Goal: Task Accomplishment & Management: Manage account settings

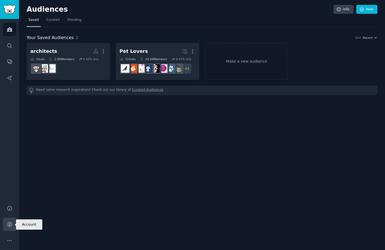
click at [12, 229] on link "Account" at bounding box center [9, 224] width 13 height 13
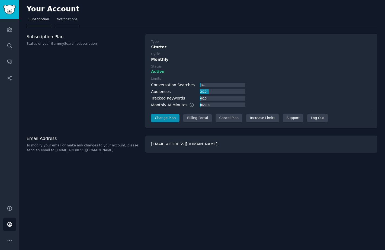
click at [63, 21] on span "Notifications" at bounding box center [67, 19] width 21 height 5
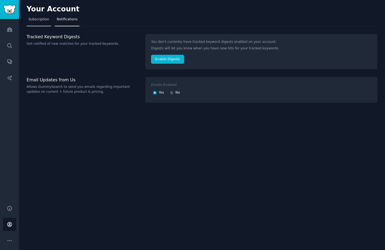
click at [41, 17] on link "Subscription" at bounding box center [39, 20] width 24 height 11
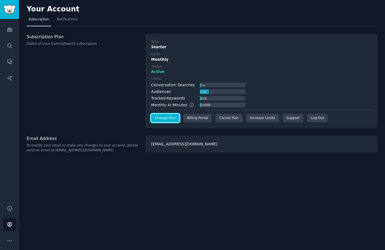
click at [169, 119] on link "Change Plan" at bounding box center [165, 118] width 28 height 9
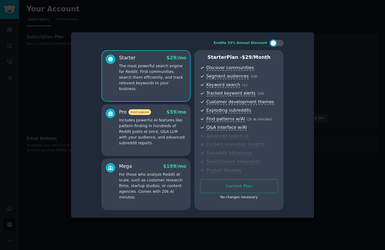
click at [335, 24] on div at bounding box center [192, 125] width 385 height 250
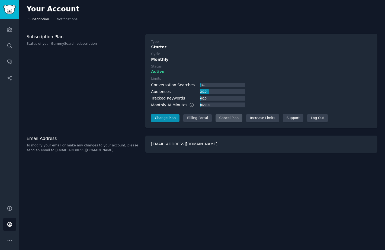
click at [222, 118] on div "Cancel Plan" at bounding box center [229, 118] width 27 height 9
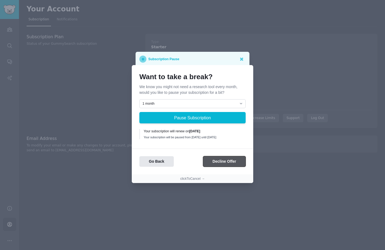
click at [227, 166] on button "Decline Offer" at bounding box center [224, 161] width 43 height 11
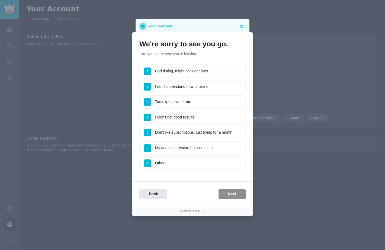
click at [209, 147] on li "F My audience research is complete" at bounding box center [192, 148] width 106 height 14
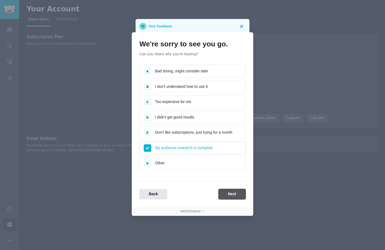
click at [227, 192] on button "Next" at bounding box center [232, 194] width 27 height 11
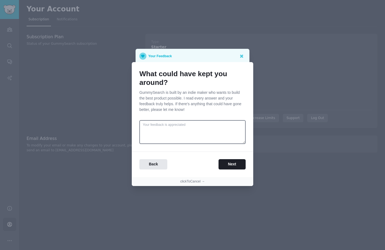
click at [212, 146] on div "What could have kept you around? GummySearch is built by an indie maker who wan…" at bounding box center [192, 119] width 121 height 115
click at [235, 163] on button "Next" at bounding box center [232, 164] width 27 height 11
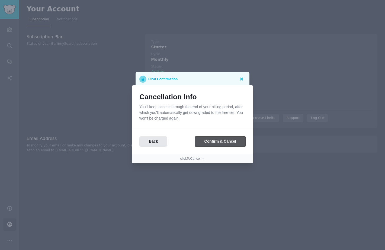
click at [223, 144] on button "Confirm & Cancel" at bounding box center [220, 141] width 51 height 11
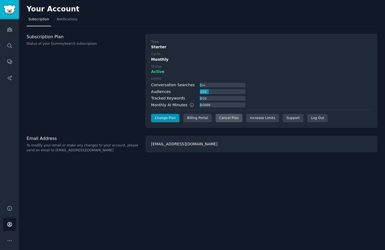
click at [229, 114] on div "Cancel Plan" at bounding box center [229, 118] width 27 height 9
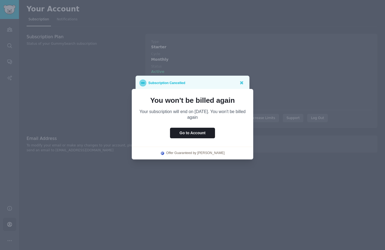
click at [249, 88] on div "Subscription Cancelled" at bounding box center [193, 83] width 114 height 15
click at [242, 82] on icon at bounding box center [241, 82] width 3 height 3
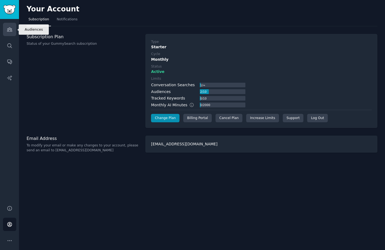
click at [10, 32] on icon "Sidebar" at bounding box center [10, 30] width 6 height 6
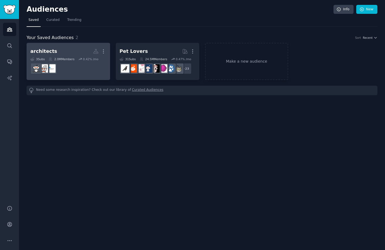
click at [69, 56] on div "architects More 3 Sub s 2.0M Members 0.42 % /mo" at bounding box center [68, 62] width 76 height 30
